Goal: Transaction & Acquisition: Purchase product/service

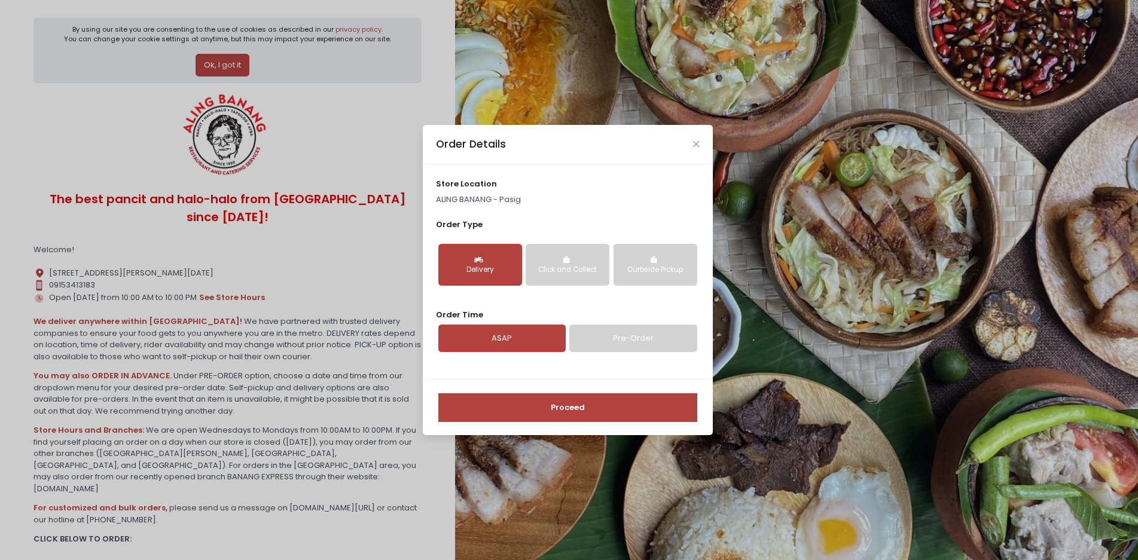
click at [638, 339] on link "Pre-Order" at bounding box center [632, 339] width 127 height 28
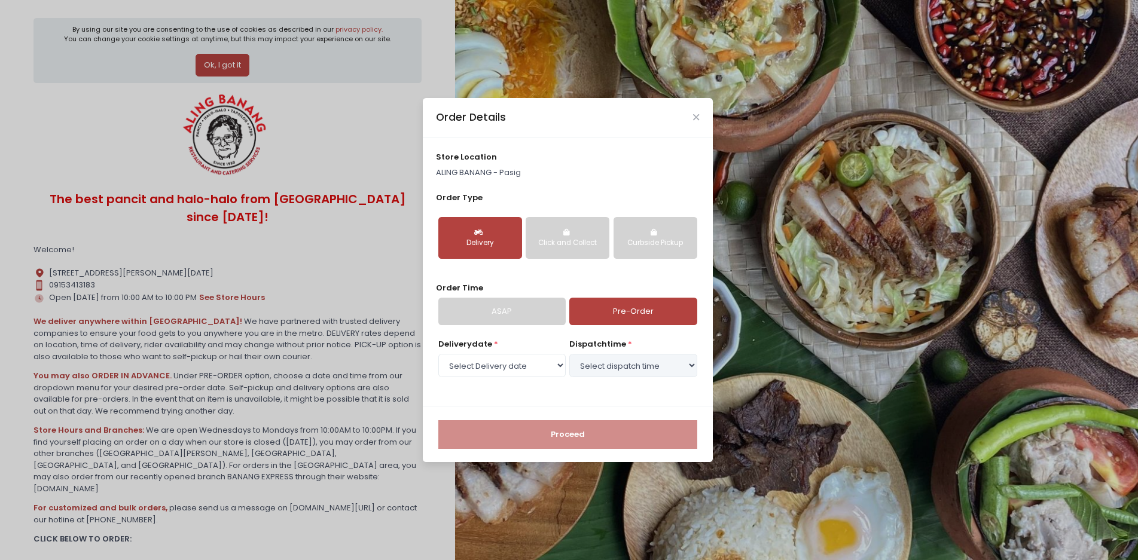
select select "[DATE]"
click at [523, 300] on link "ASAP" at bounding box center [501, 312] width 127 height 28
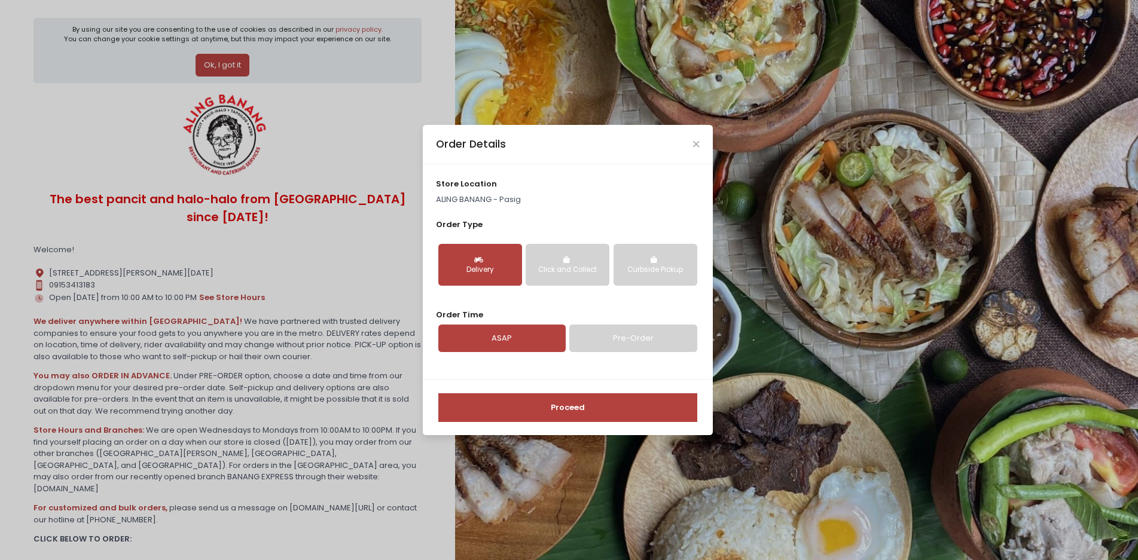
click at [575, 407] on button "Proceed" at bounding box center [567, 408] width 259 height 29
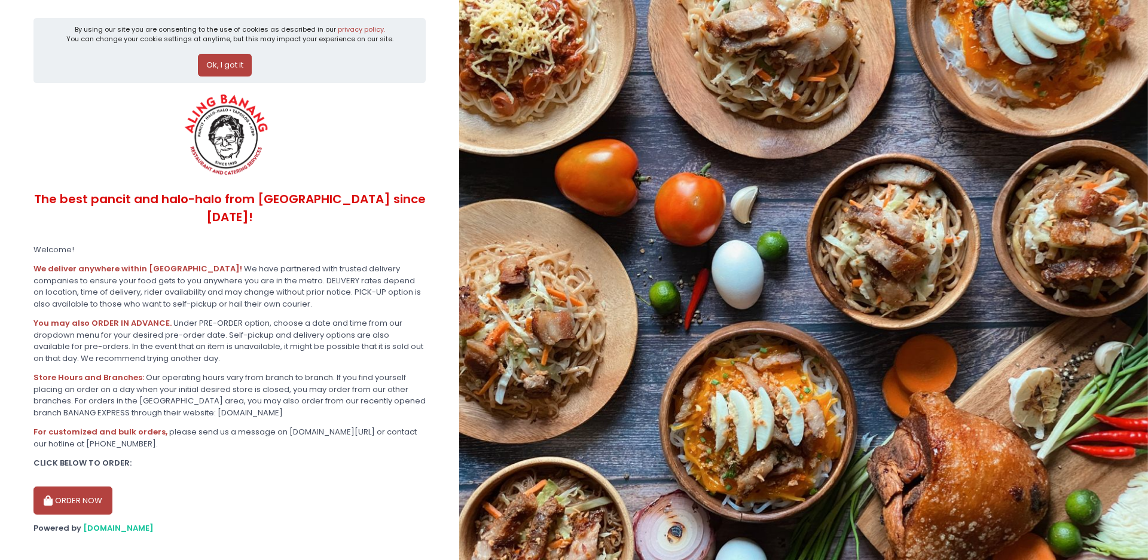
click at [95, 492] on button "ORDER NOW" at bounding box center [72, 501] width 79 height 29
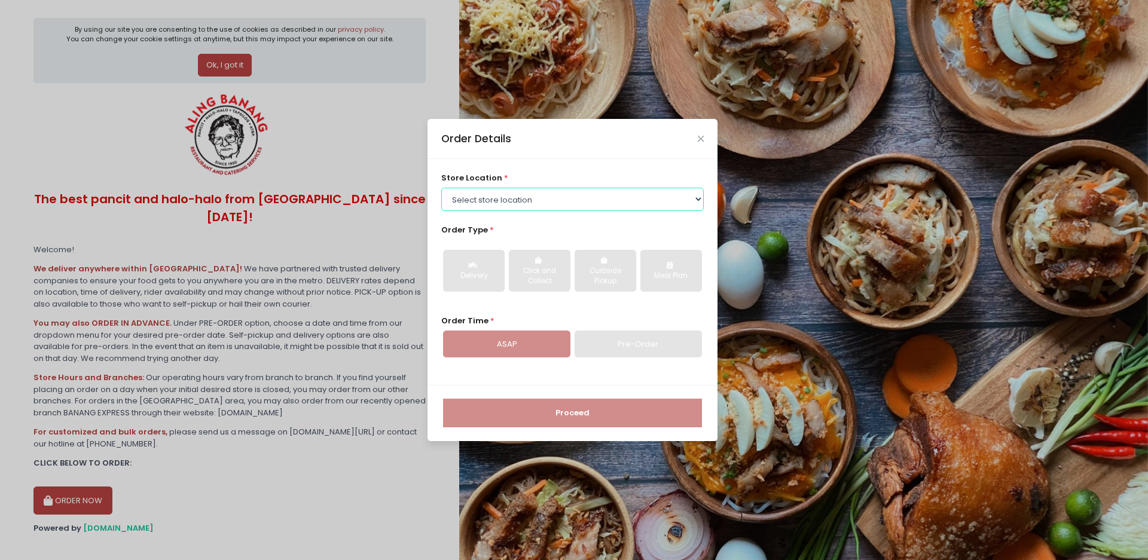
click at [540, 198] on select "Select store location ALING BANANG - Pasig ALING BANANG - San Juan ALING BANANG…" at bounding box center [572, 199] width 263 height 23
select select "61445fa8c0144a0f30d77b95"
click at [441, 188] on select "Select store location ALING BANANG - Pasig ALING BANANG - San Juan ALING BANANG…" at bounding box center [572, 199] width 263 height 23
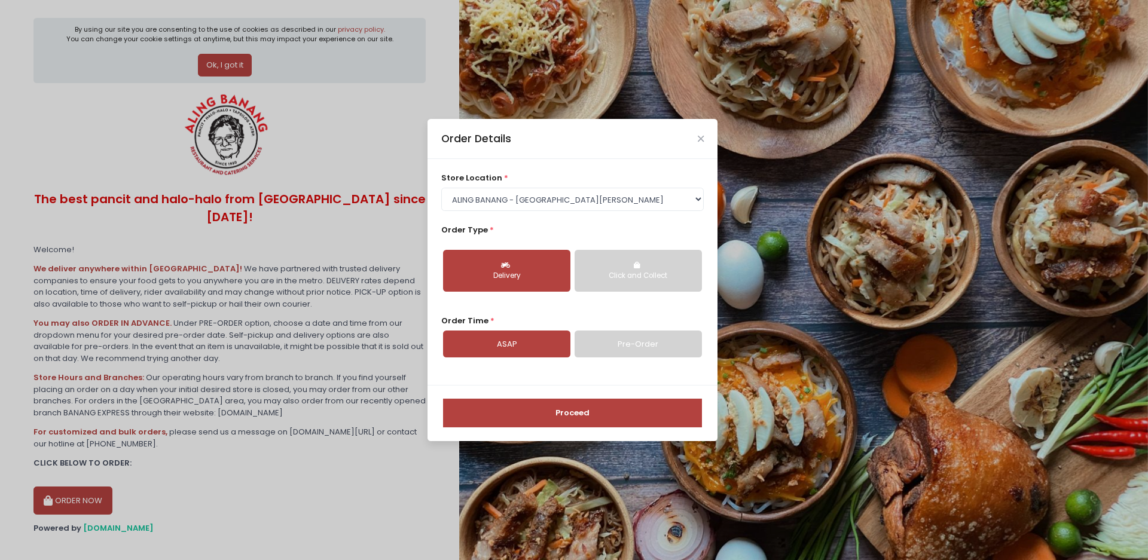
click at [574, 419] on button "Proceed" at bounding box center [572, 413] width 259 height 29
